Goal: Book appointment/travel/reservation

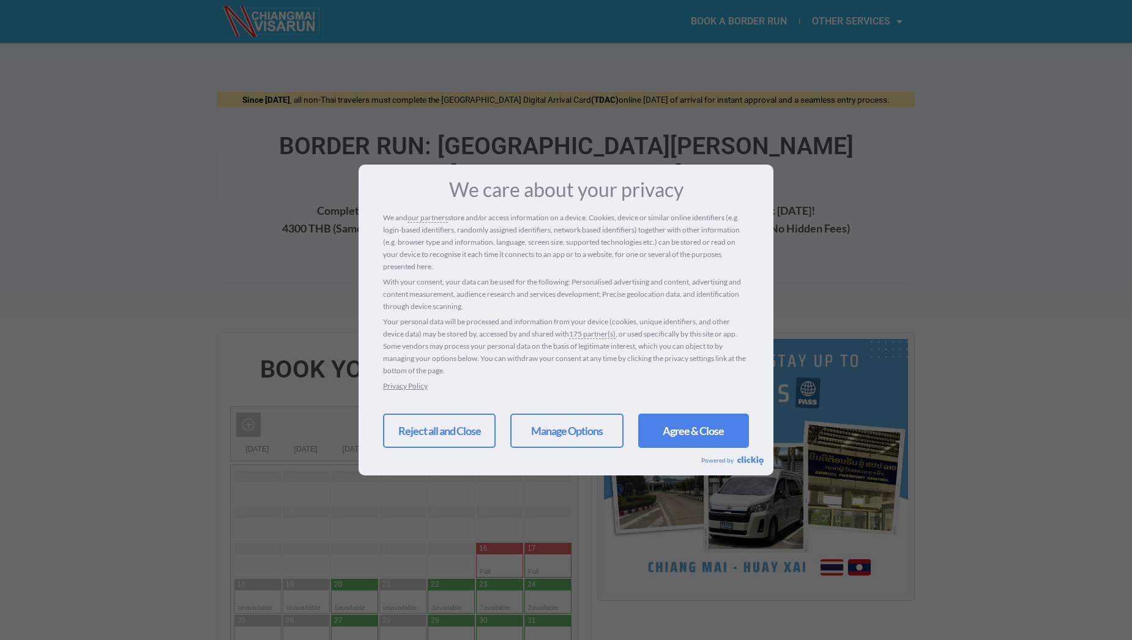
click at [684, 439] on link "Agree & Close" at bounding box center [693, 431] width 111 height 34
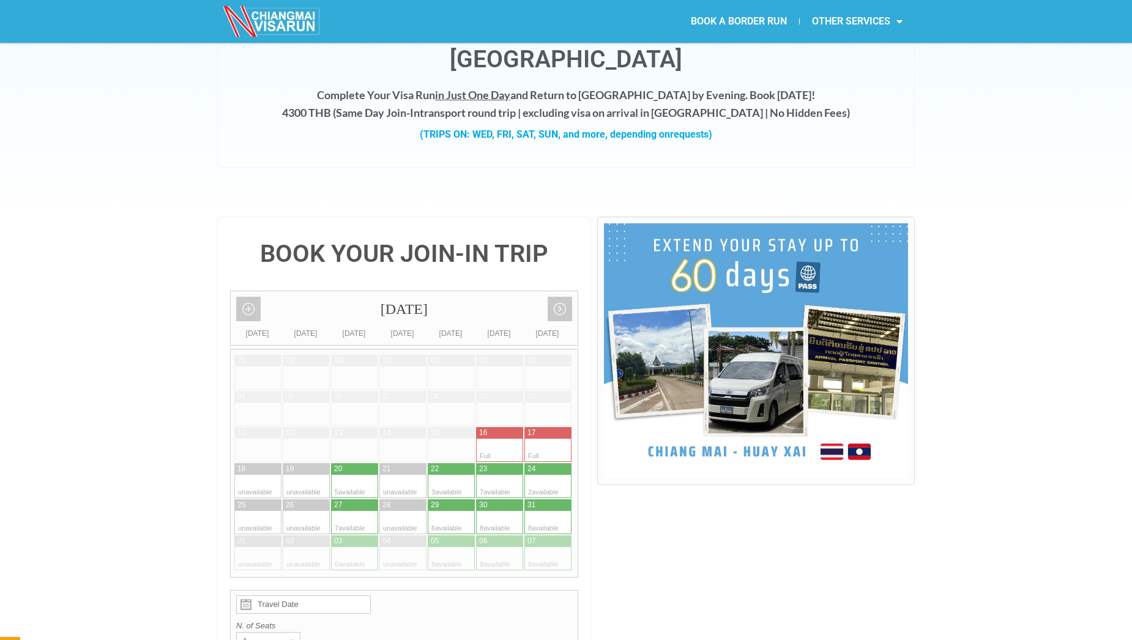
scroll to position [122, 0]
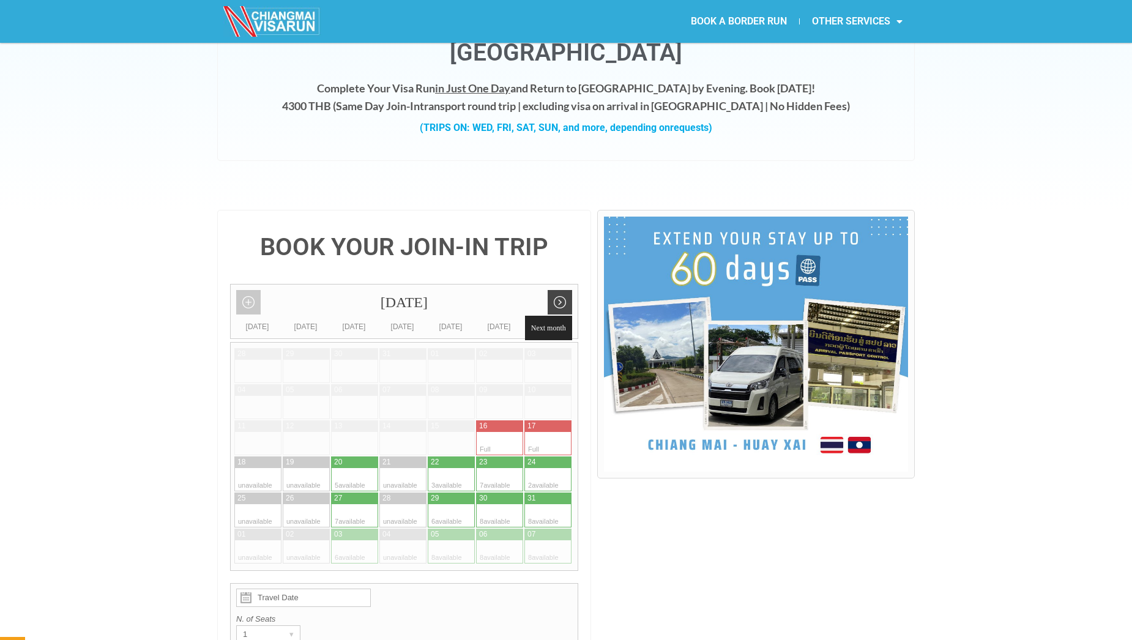
click at [560, 290] on link "Next month" at bounding box center [560, 302] width 24 height 24
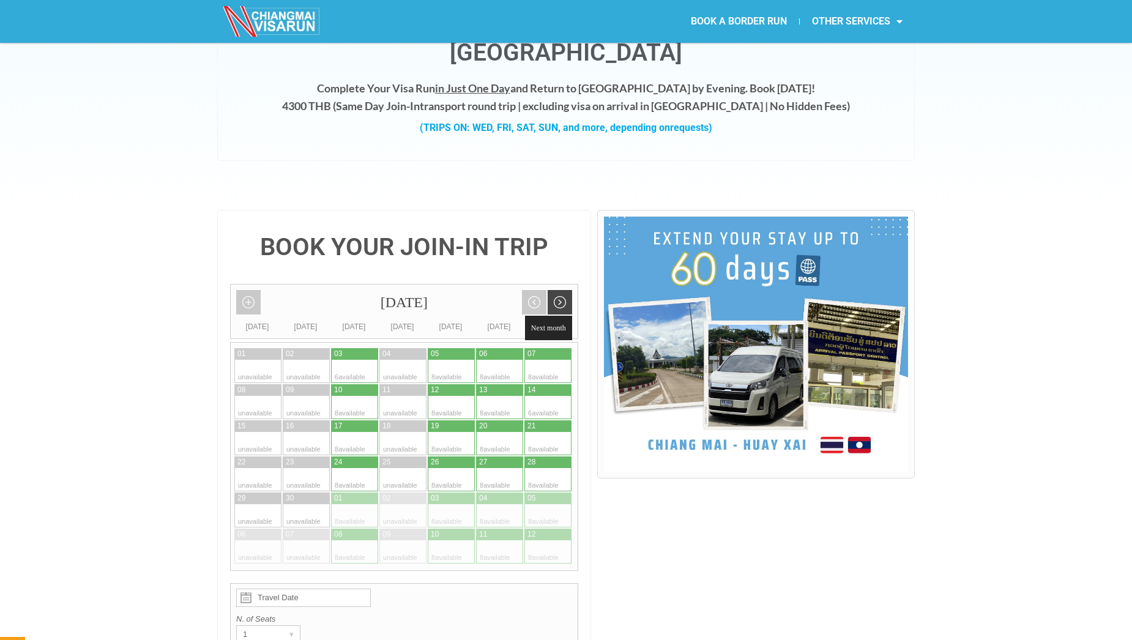
click at [560, 290] on link "Next month" at bounding box center [560, 302] width 24 height 24
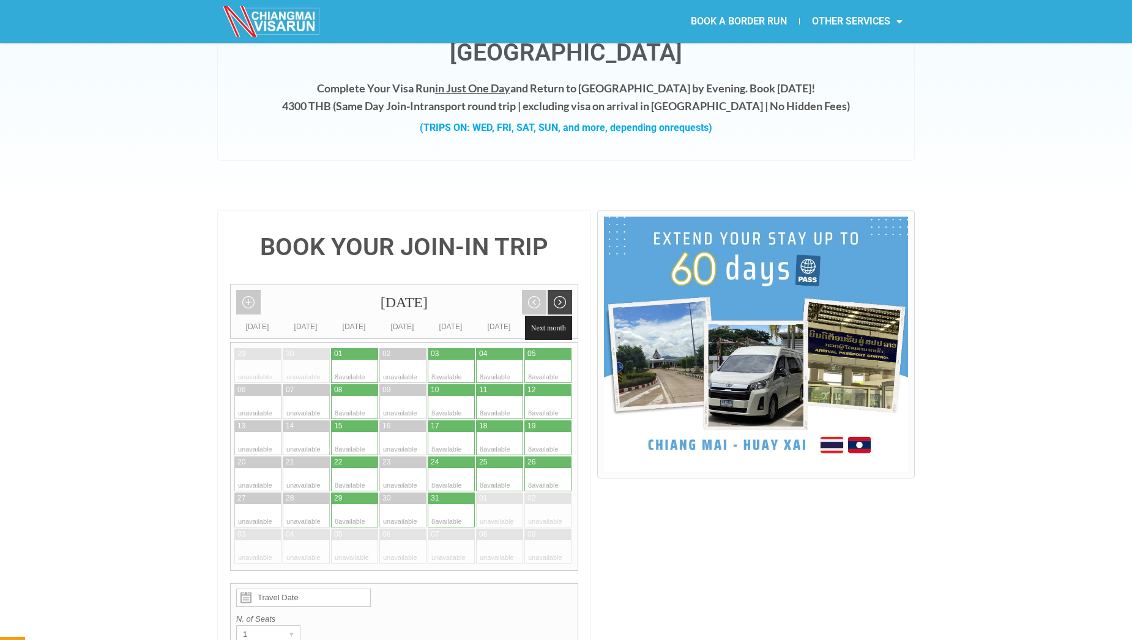
click at [560, 290] on link "Next month" at bounding box center [560, 302] width 24 height 24
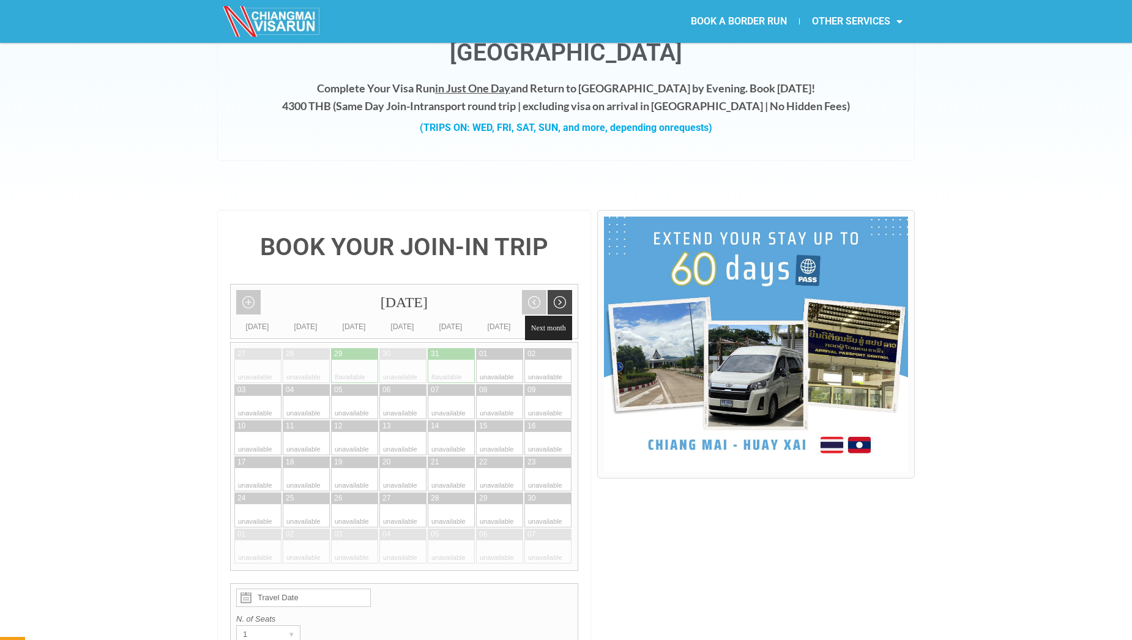
click at [560, 290] on link "Next month" at bounding box center [560, 302] width 24 height 24
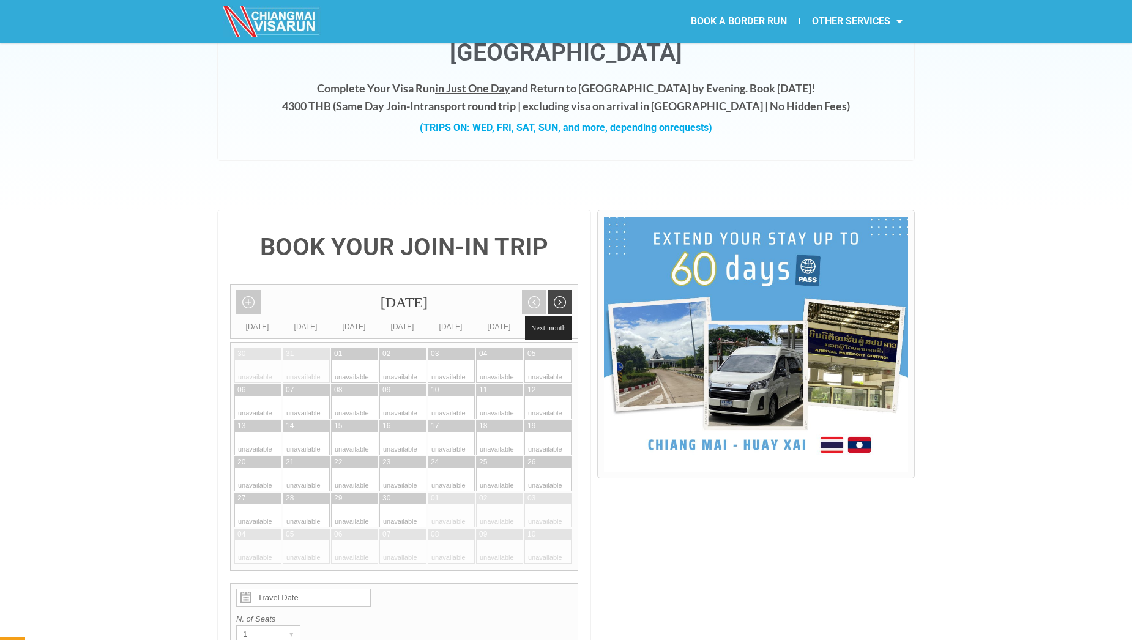
click at [570, 290] on link "Next month" at bounding box center [560, 302] width 24 height 24
click at [530, 290] on link "Previous month" at bounding box center [534, 302] width 24 height 24
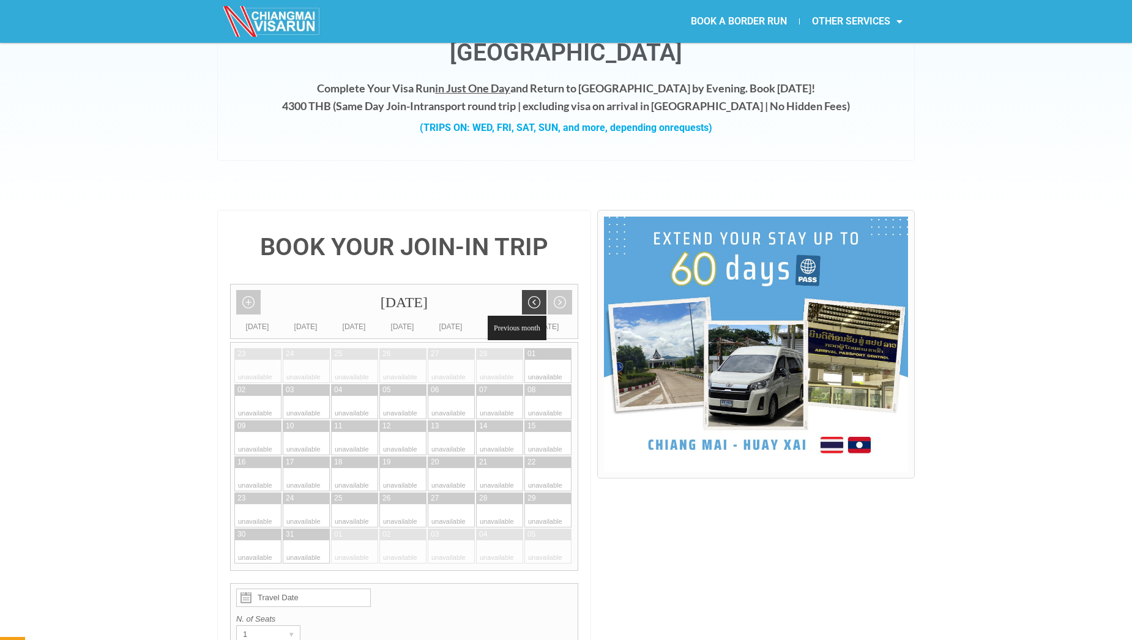
click at [530, 290] on link "Previous month" at bounding box center [534, 302] width 24 height 24
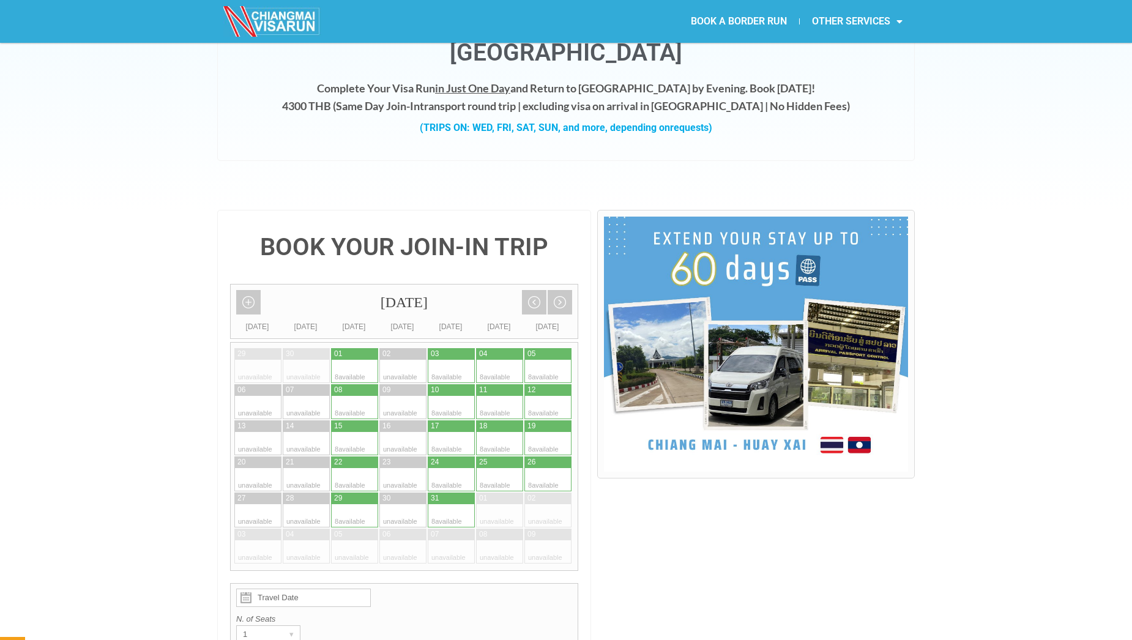
click at [509, 432] on div at bounding box center [512, 443] width 24 height 23
type input "[DATE]"
radio input "true"
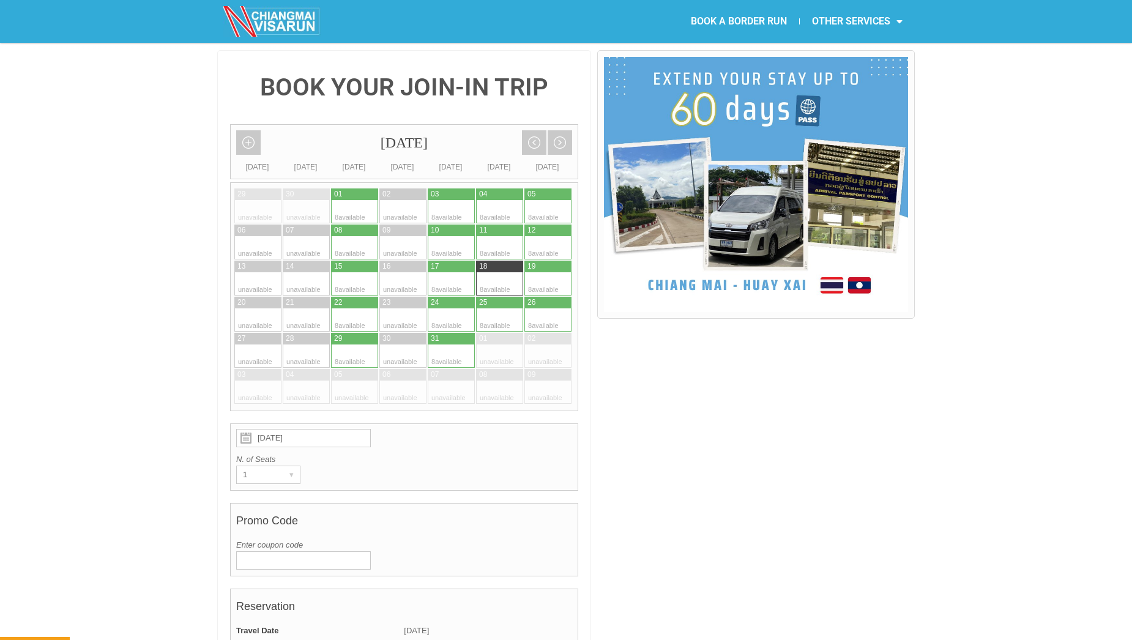
scroll to position [348, 0]
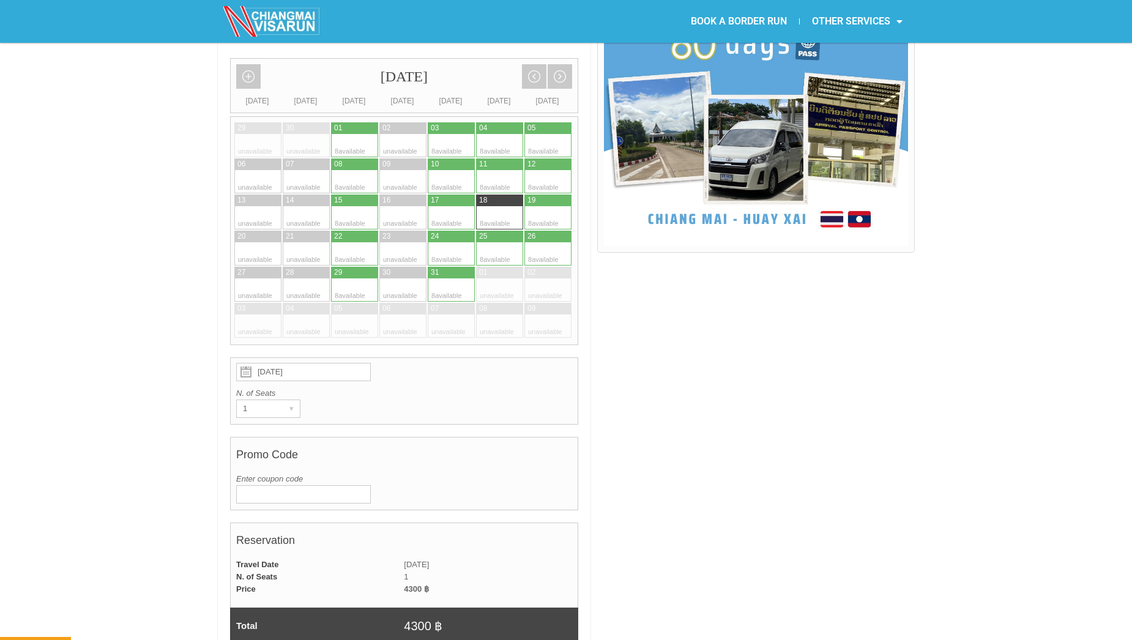
click at [348, 485] on input "Enter coupon code" at bounding box center [303, 494] width 135 height 18
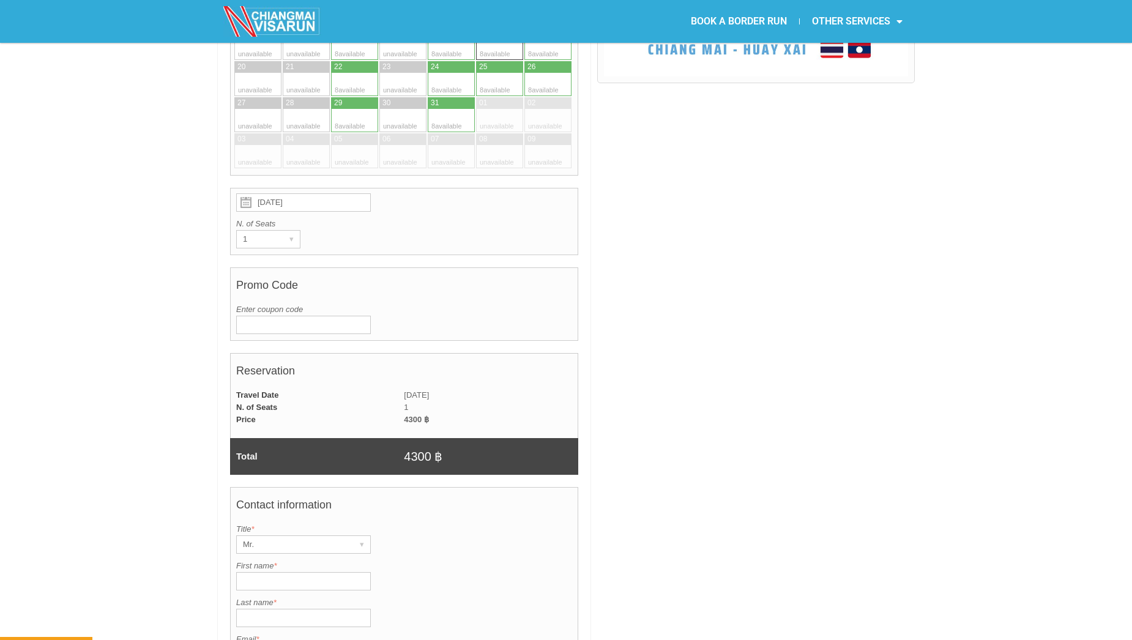
scroll to position [532, 0]
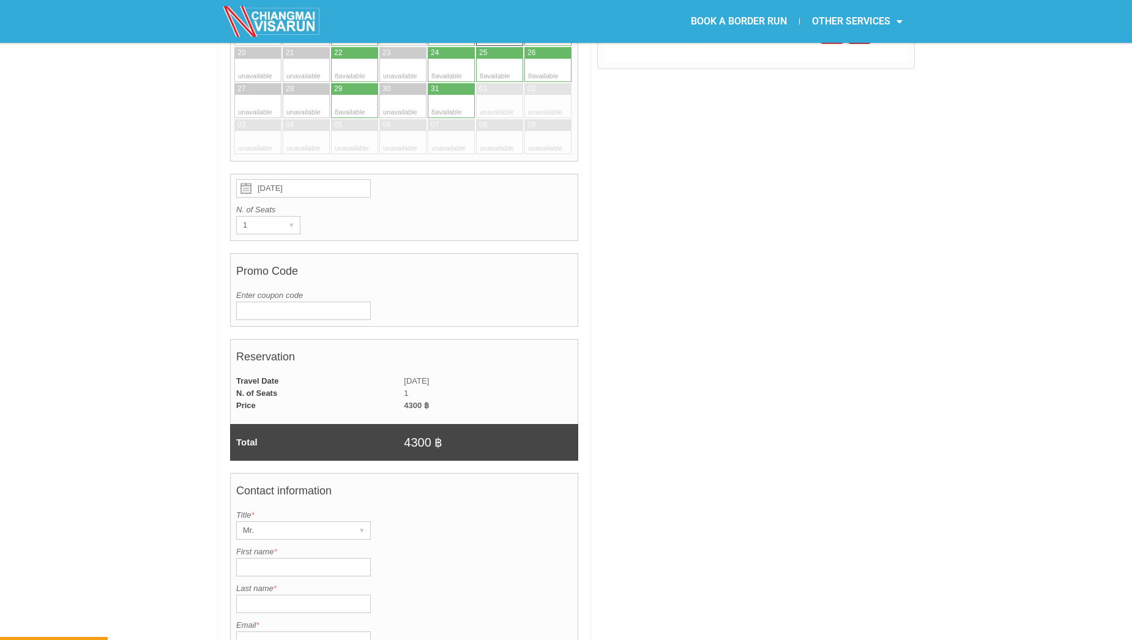
drag, startPoint x: 404, startPoint y: 413, endPoint x: 431, endPoint y: 414, distance: 27.5
click at [431, 424] on td "4300 ฿" at bounding box center [491, 442] width 174 height 37
copy td "4300"
click at [679, 443] on div at bounding box center [756, 426] width 318 height 1250
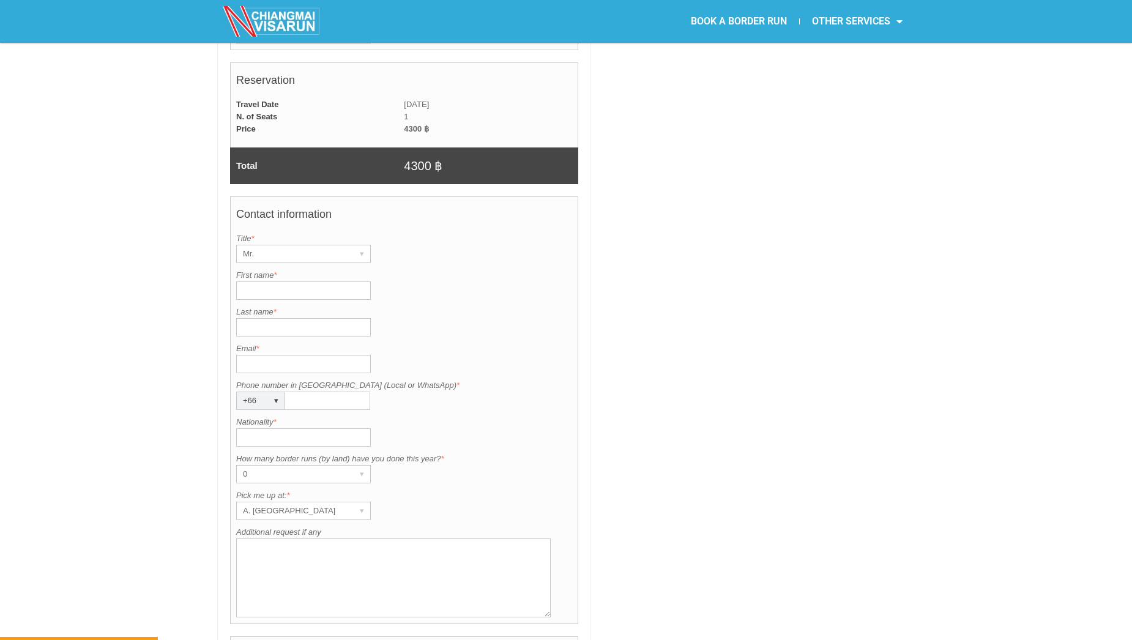
scroll to position [1083, 0]
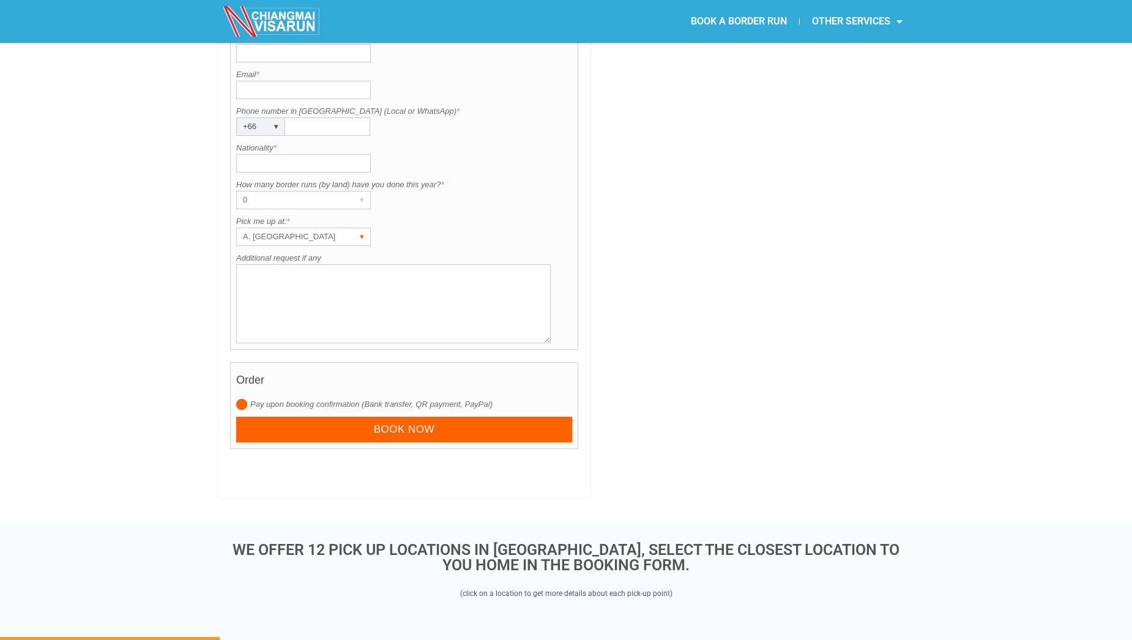
click at [365, 228] on div "▾" at bounding box center [361, 236] width 17 height 17
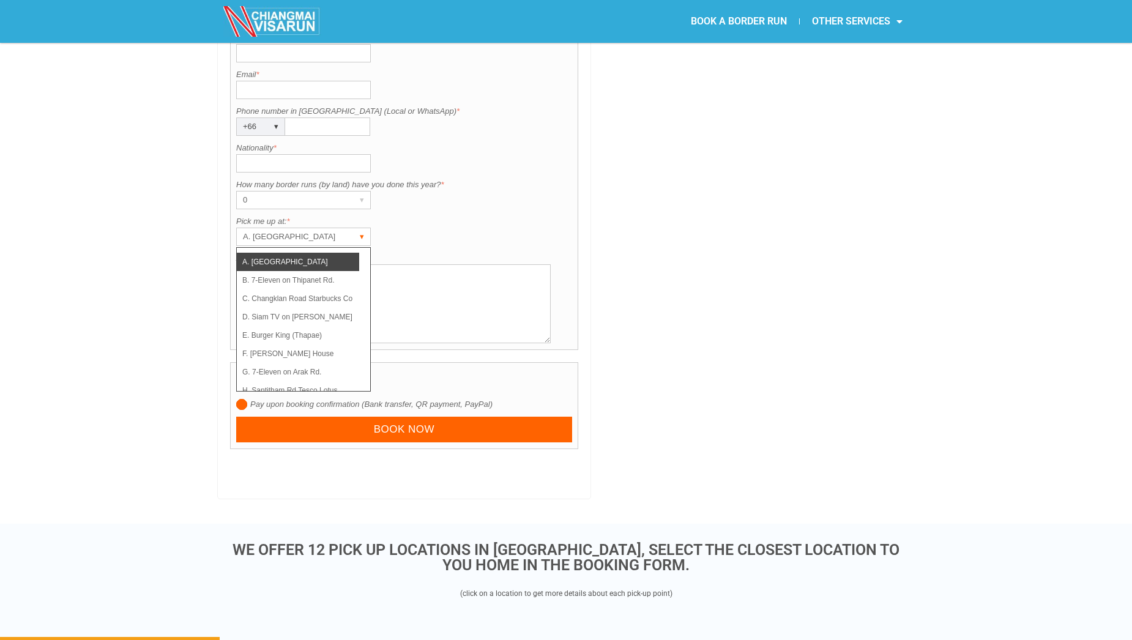
click at [365, 228] on div "▾" at bounding box center [361, 236] width 17 height 17
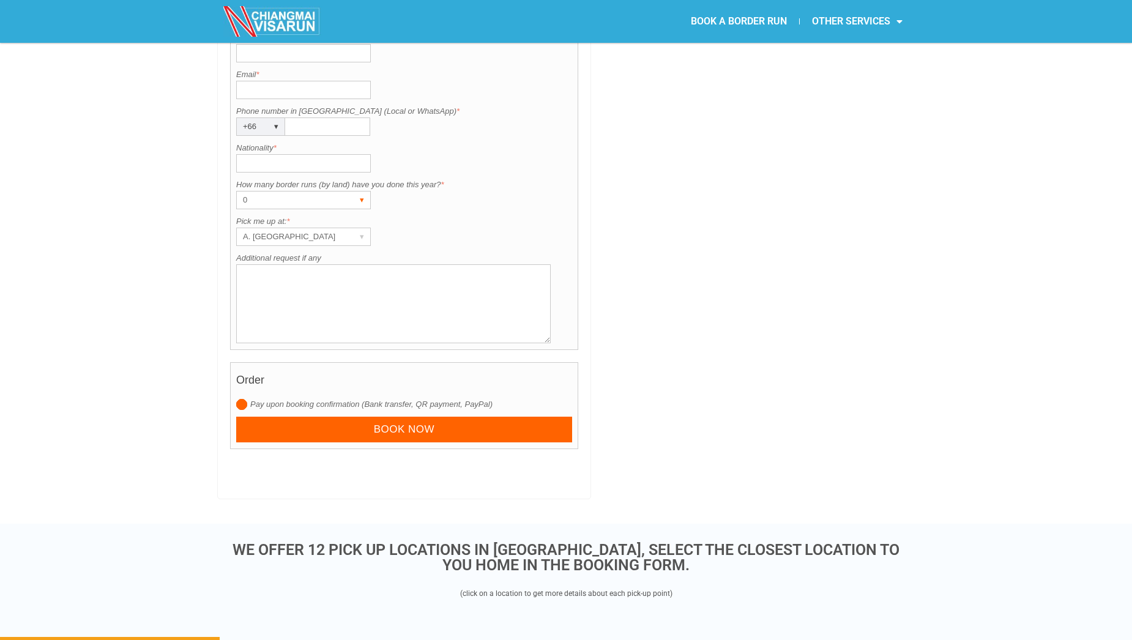
click at [365, 192] on div "▾" at bounding box center [361, 200] width 17 height 17
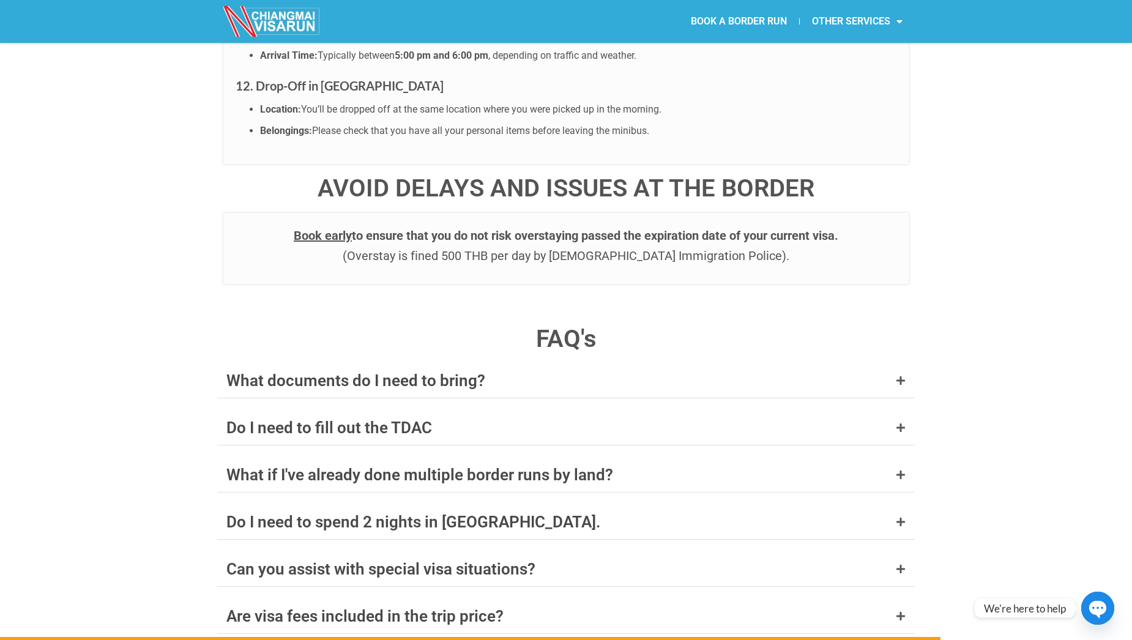
scroll to position [4632, 0]
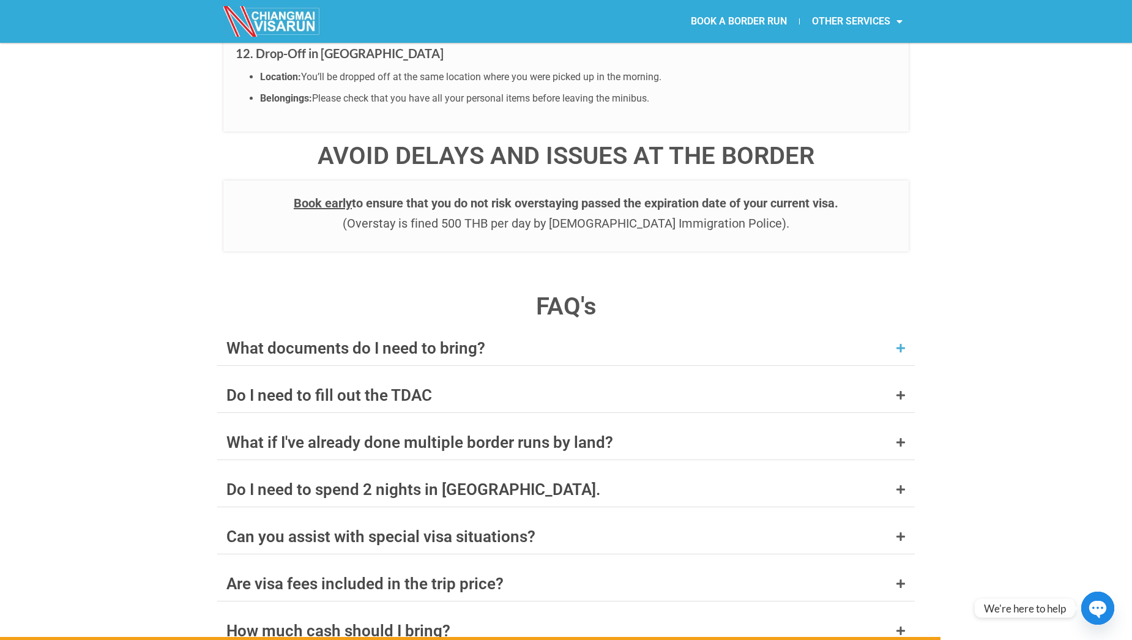
click at [907, 331] on div "What documents do I need to bring?" at bounding box center [566, 348] width 698 height 34
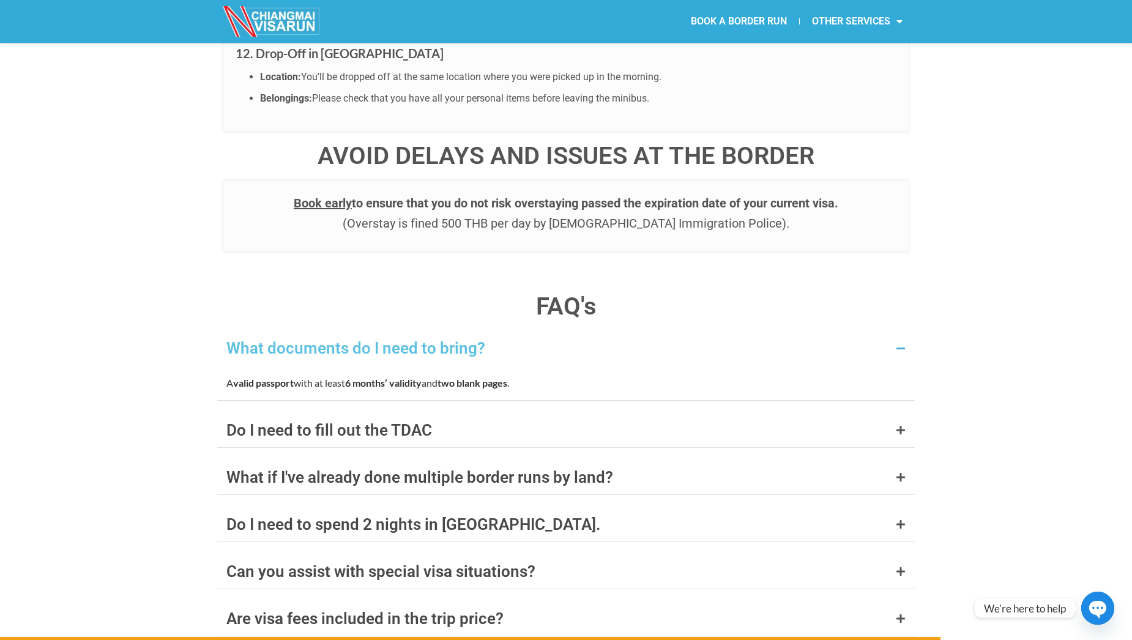
click at [907, 331] on div "What documents do I need to bring?" at bounding box center [566, 348] width 698 height 34
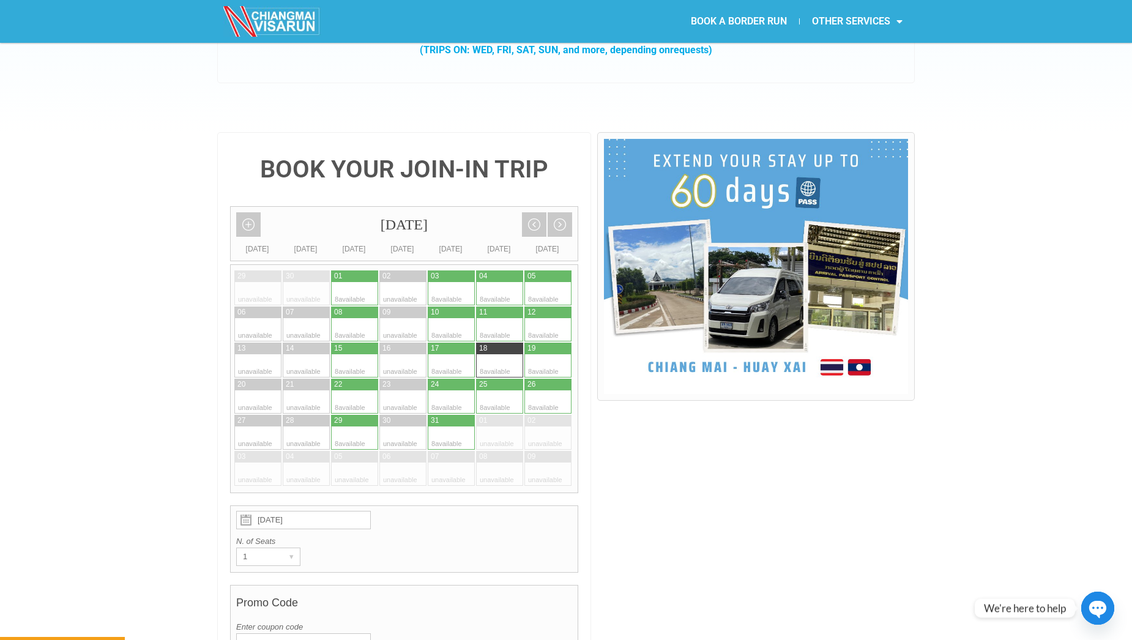
scroll to position [188, 0]
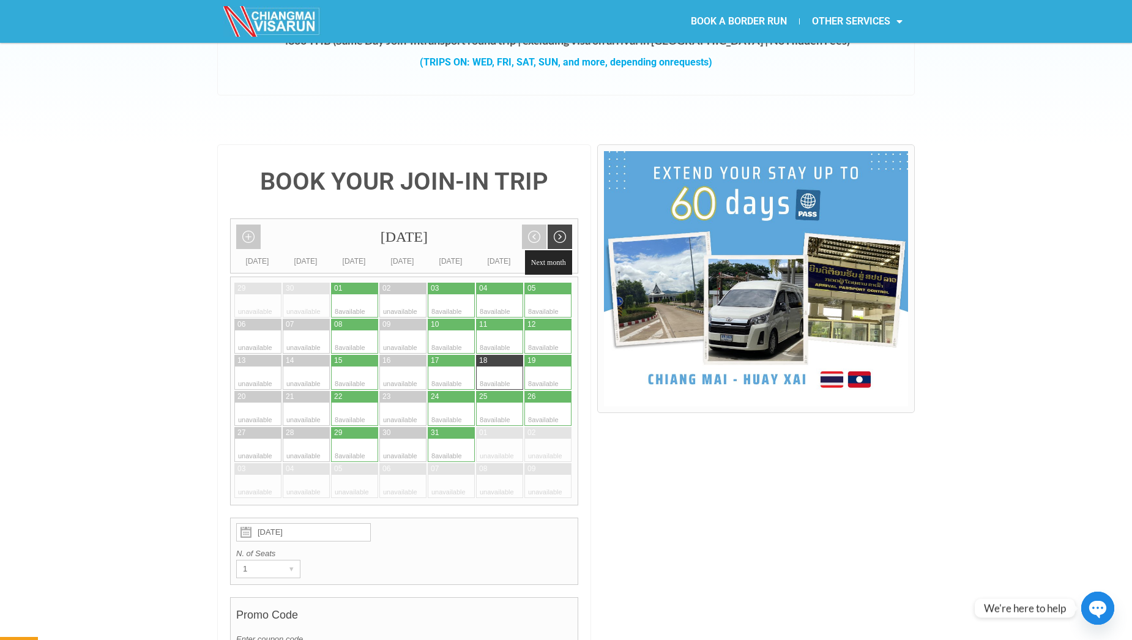
click at [566, 225] on link "Next month" at bounding box center [560, 237] width 24 height 24
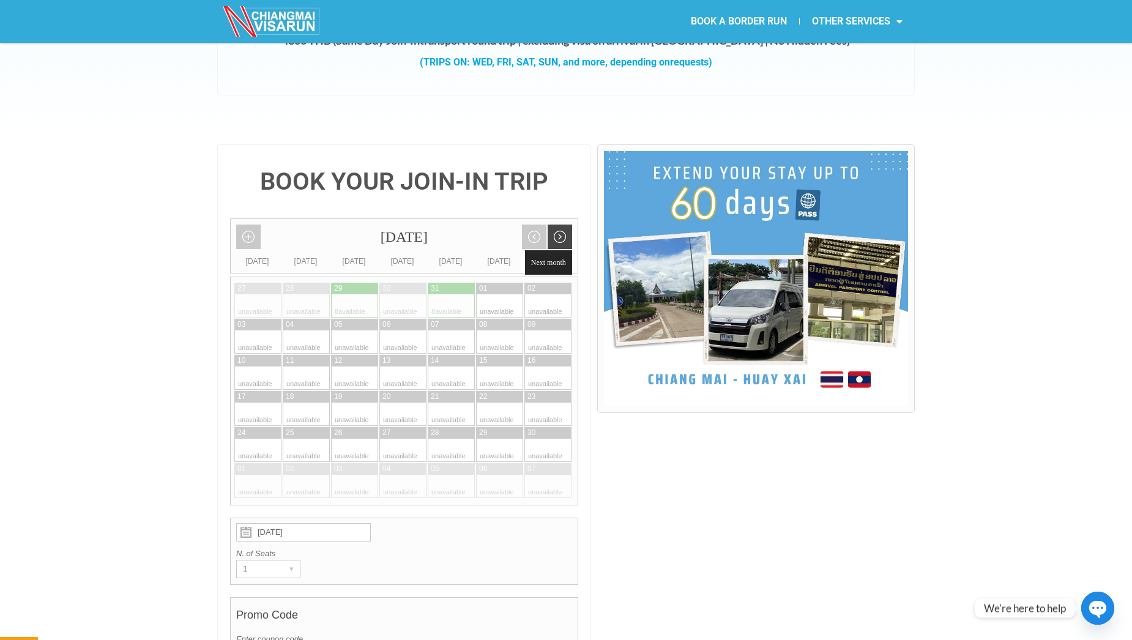
click at [566, 225] on link "Next month" at bounding box center [560, 237] width 24 height 24
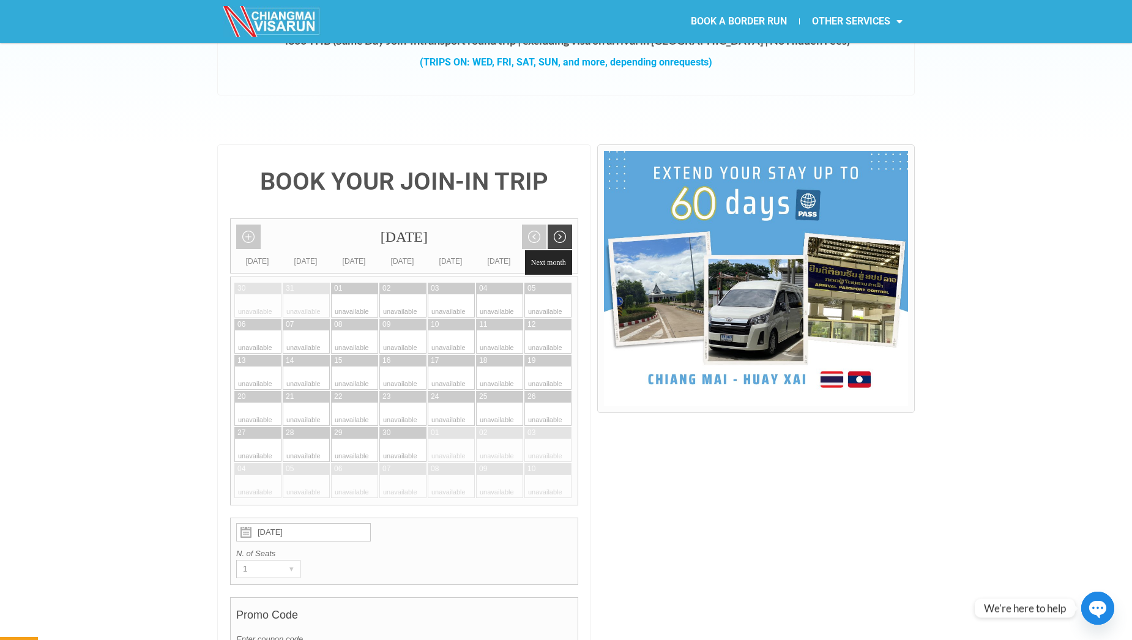
click at [566, 225] on link "Next month" at bounding box center [560, 237] width 24 height 24
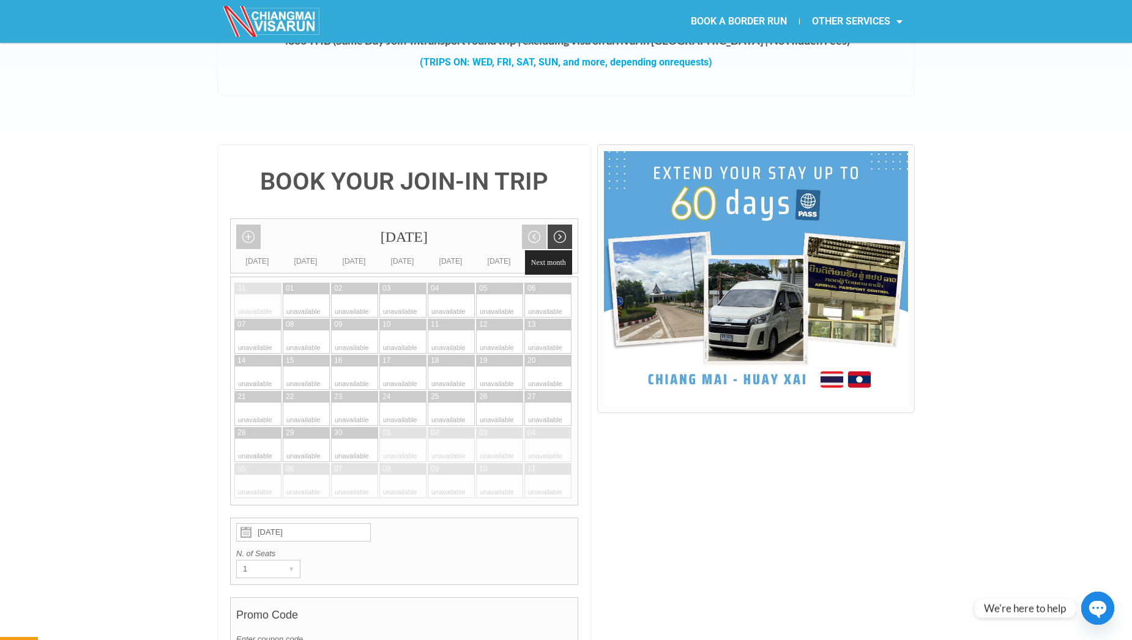
click at [566, 225] on link "Next month" at bounding box center [560, 237] width 24 height 24
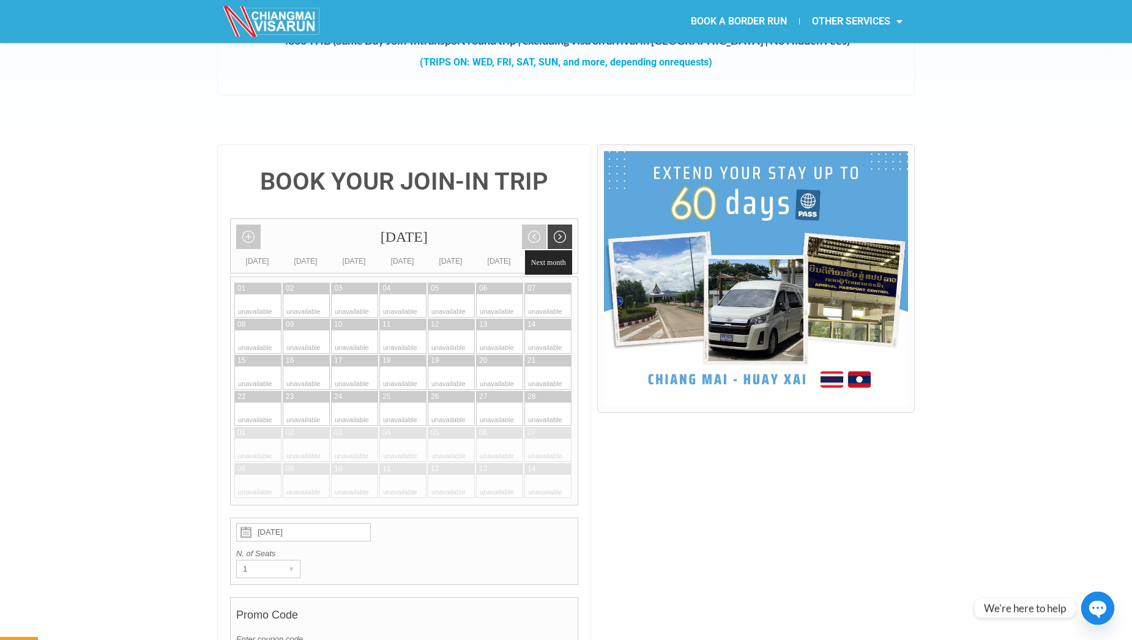
click at [566, 225] on link "Next month" at bounding box center [560, 237] width 24 height 24
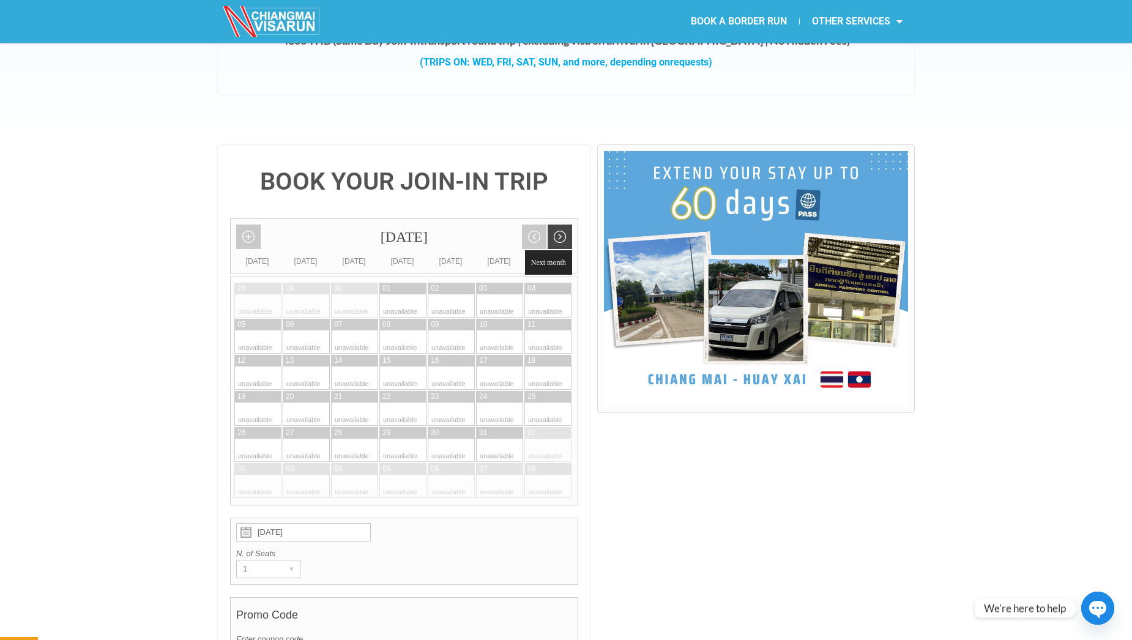
click at [566, 225] on link "Next month" at bounding box center [560, 237] width 24 height 24
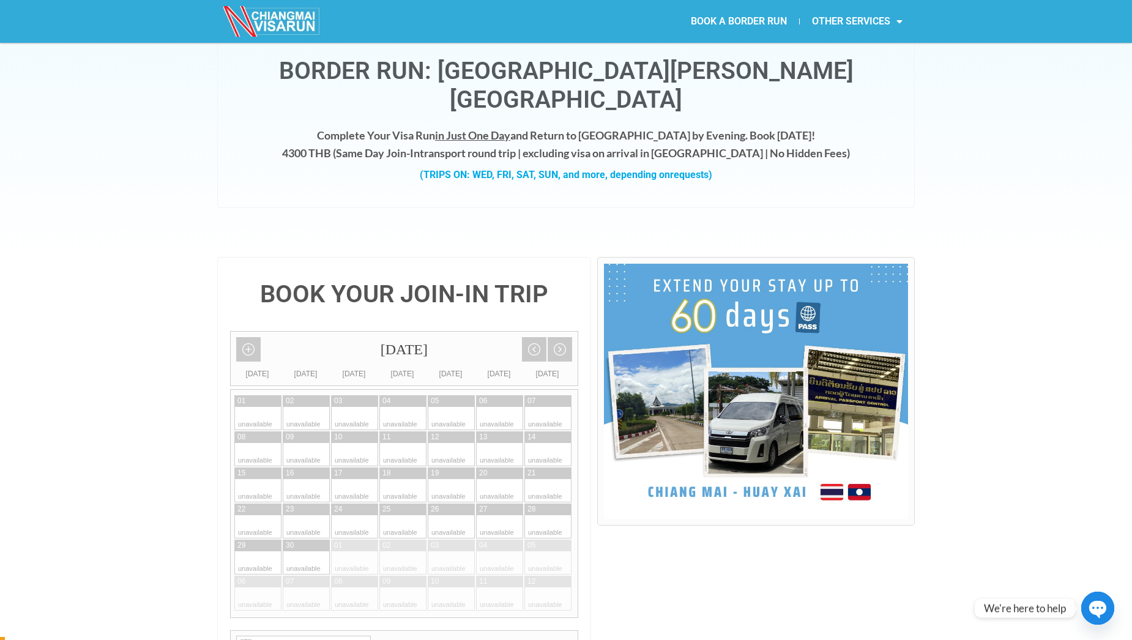
scroll to position [0, 0]
